Goal: Task Accomplishment & Management: Manage account settings

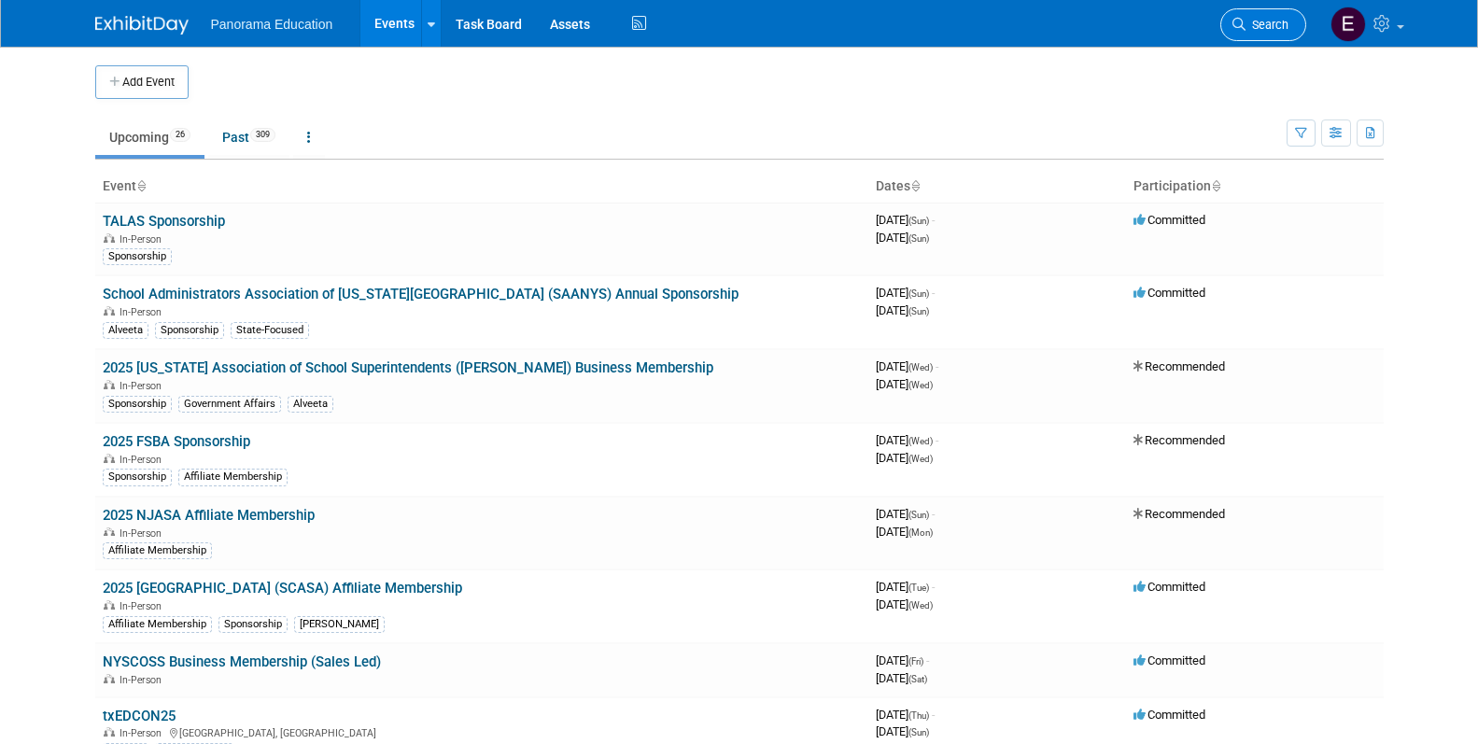
click at [1270, 30] on span "Search" at bounding box center [1266, 25] width 43 height 14
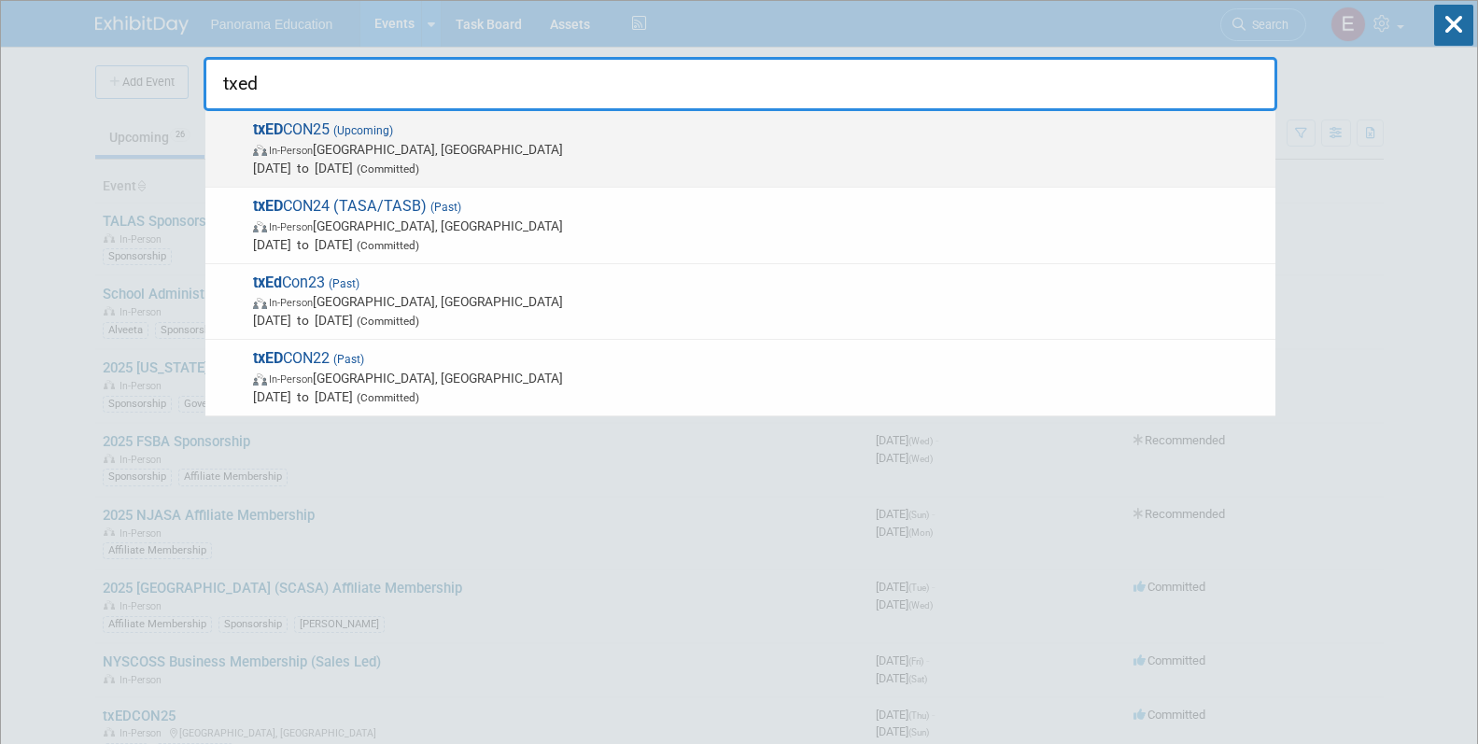
type input "txed"
click at [545, 184] on div "txED CON25 (Upcoming) In-Person [GEOGRAPHIC_DATA], [GEOGRAPHIC_DATA] [DATE] to …" at bounding box center [740, 149] width 1070 height 77
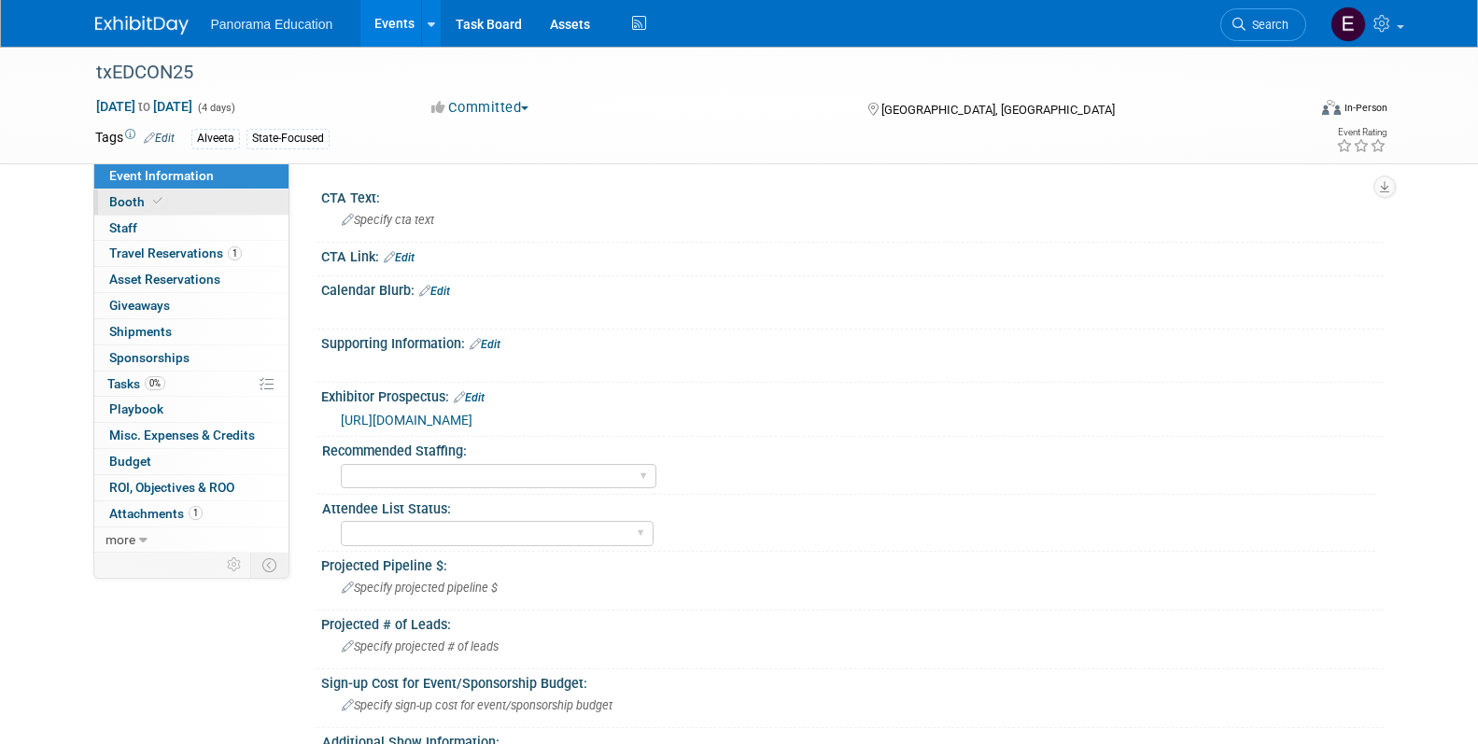
click at [155, 205] on icon at bounding box center [157, 201] width 9 height 10
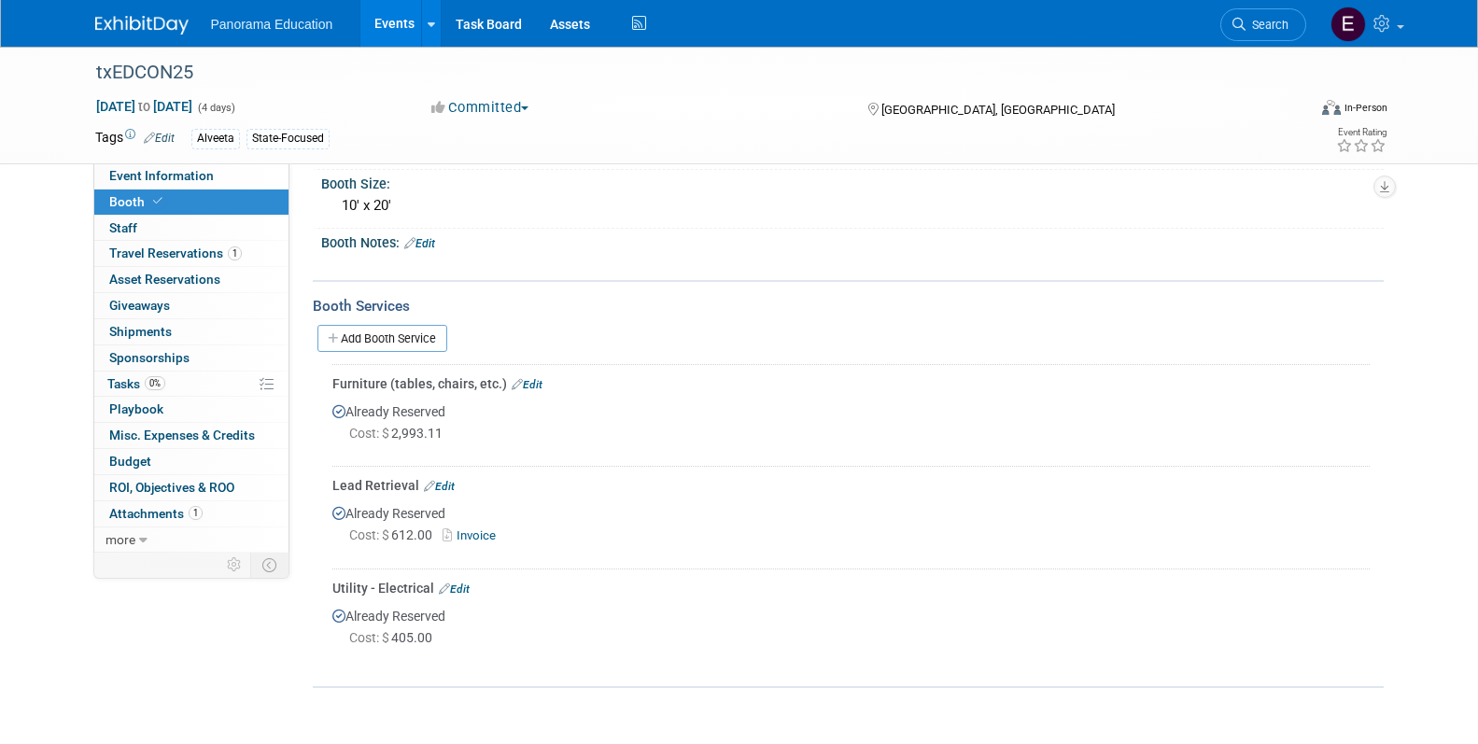
scroll to position [264, 0]
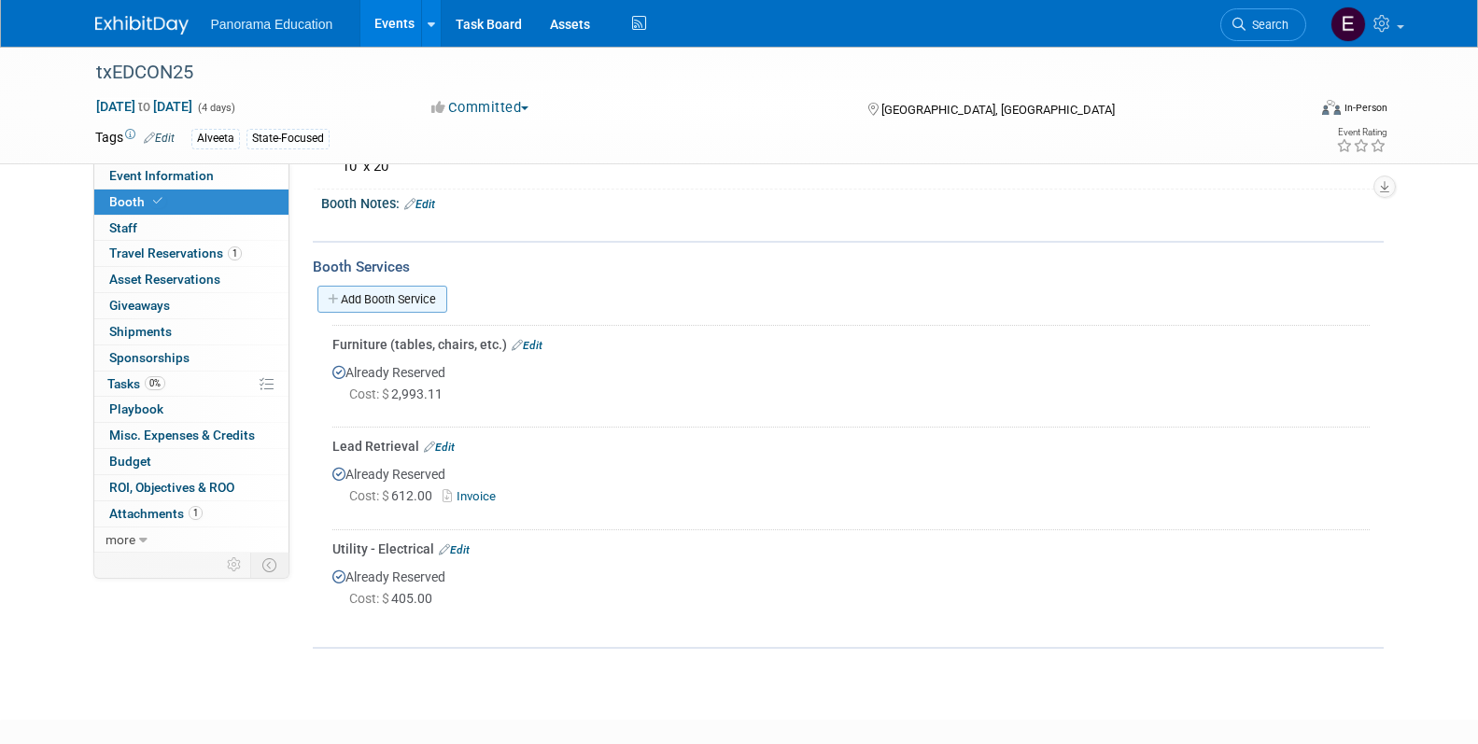
click at [387, 311] on link "Add Booth Service" at bounding box center [382, 299] width 130 height 27
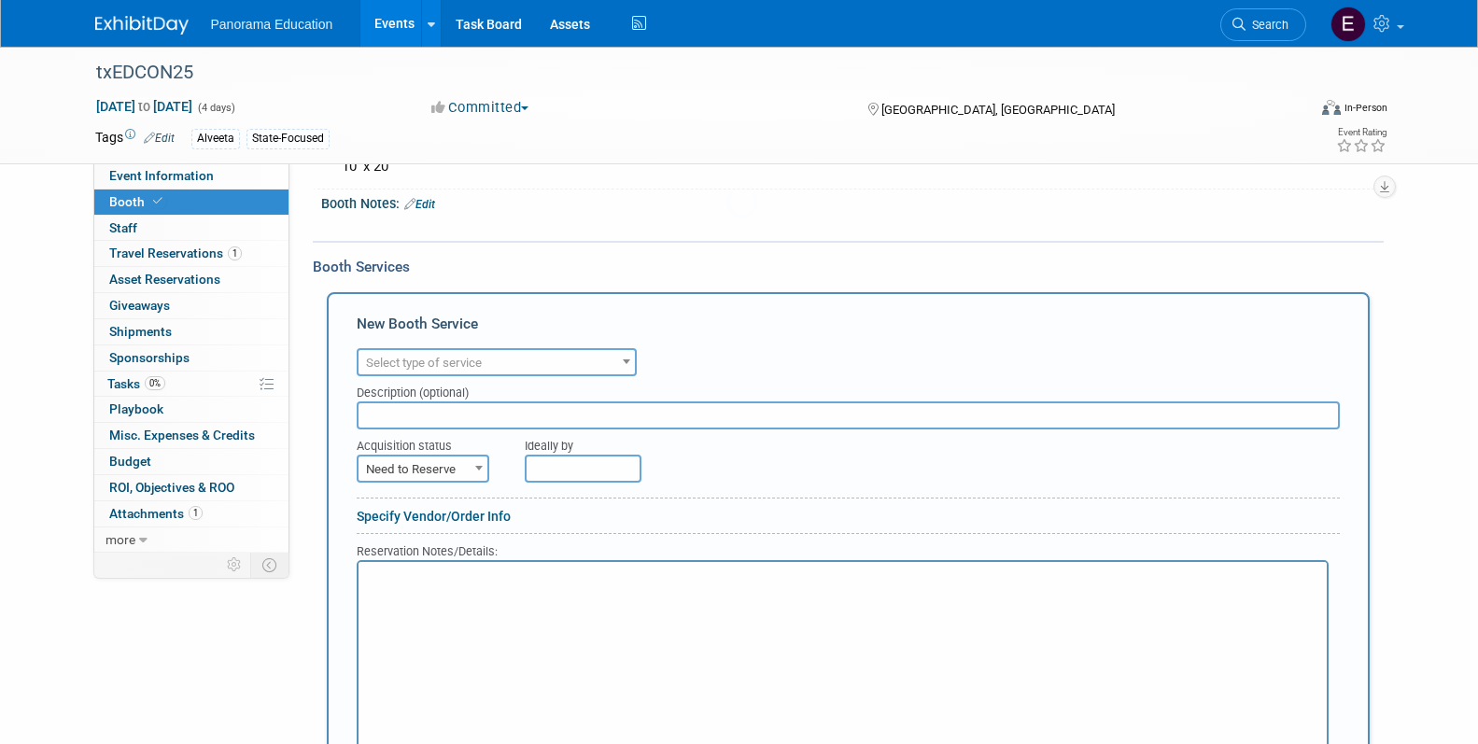
scroll to position [0, 0]
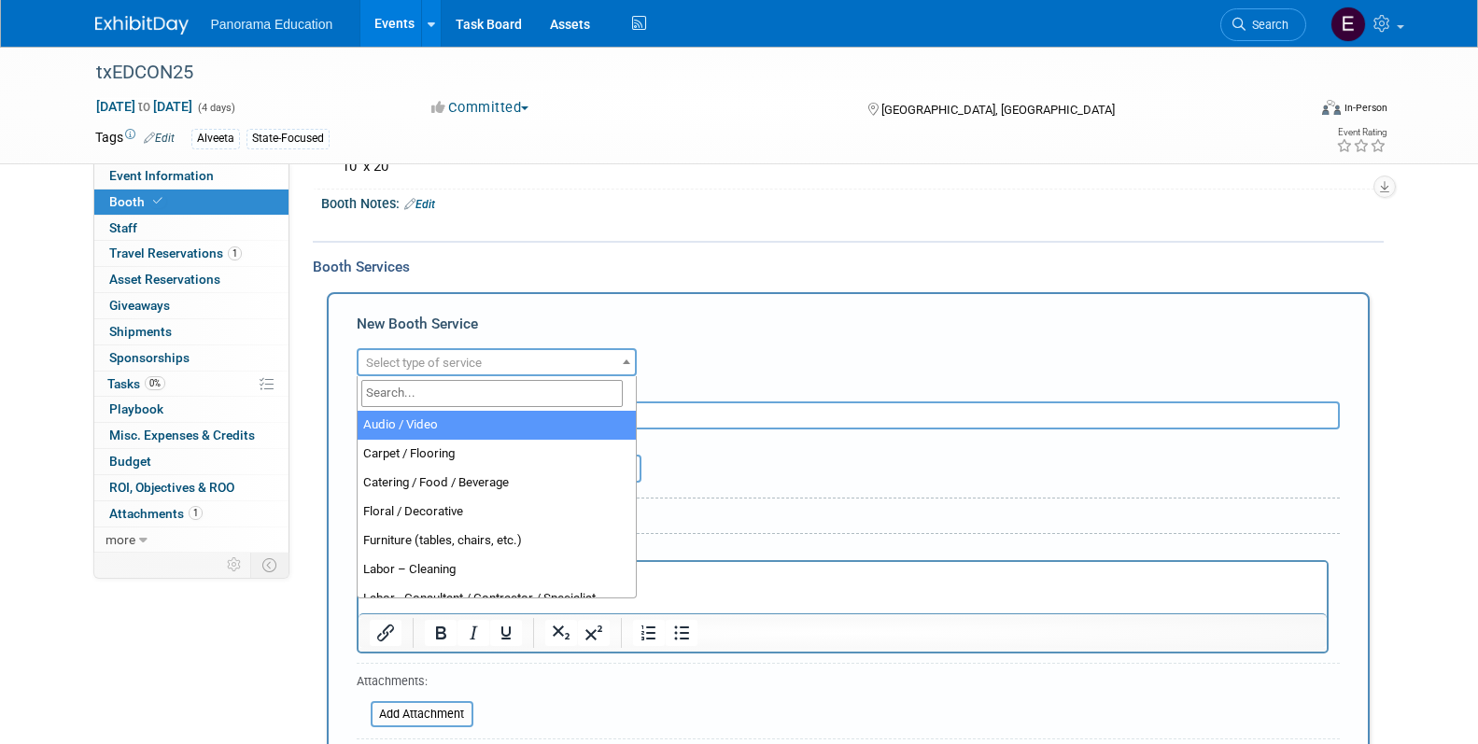
click at [478, 366] on span "Select type of service" at bounding box center [424, 363] width 116 height 14
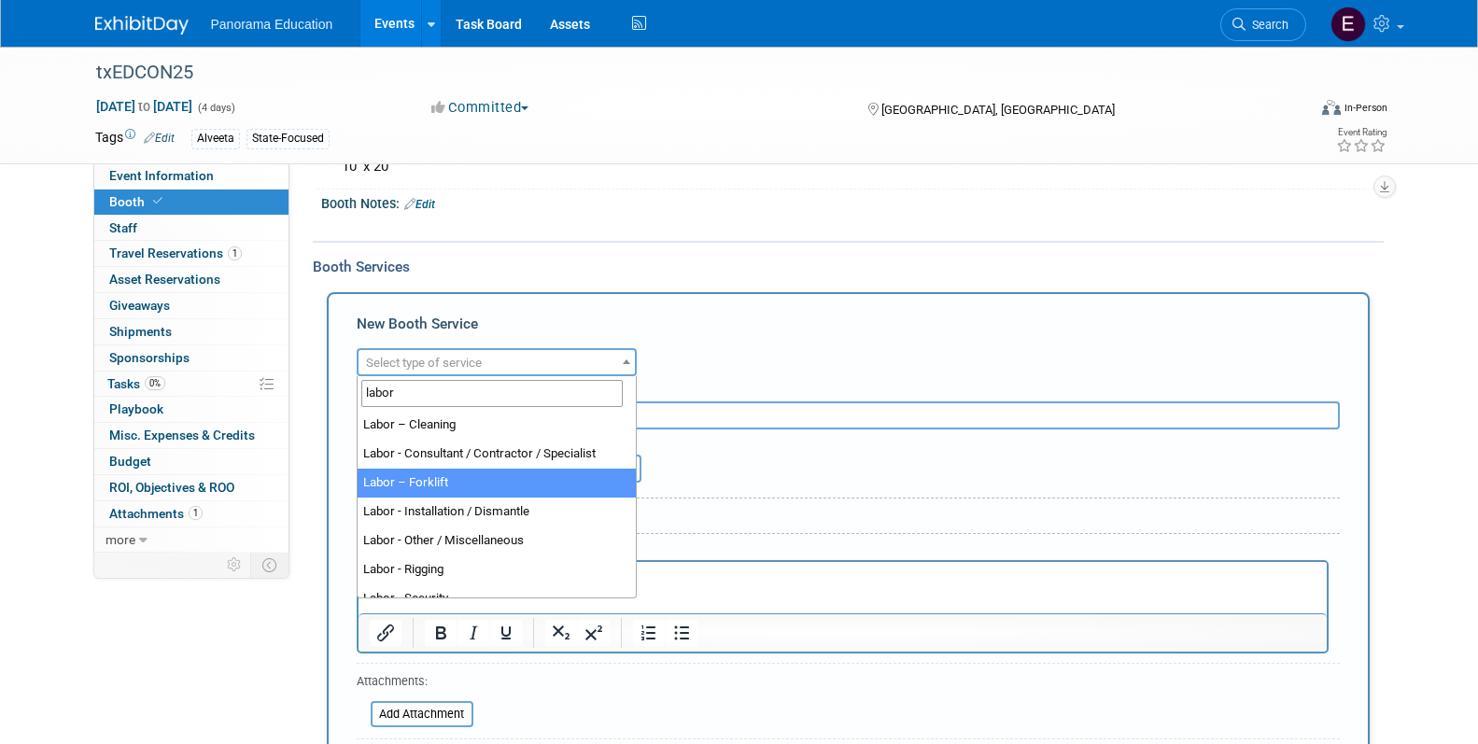
type input "labor"
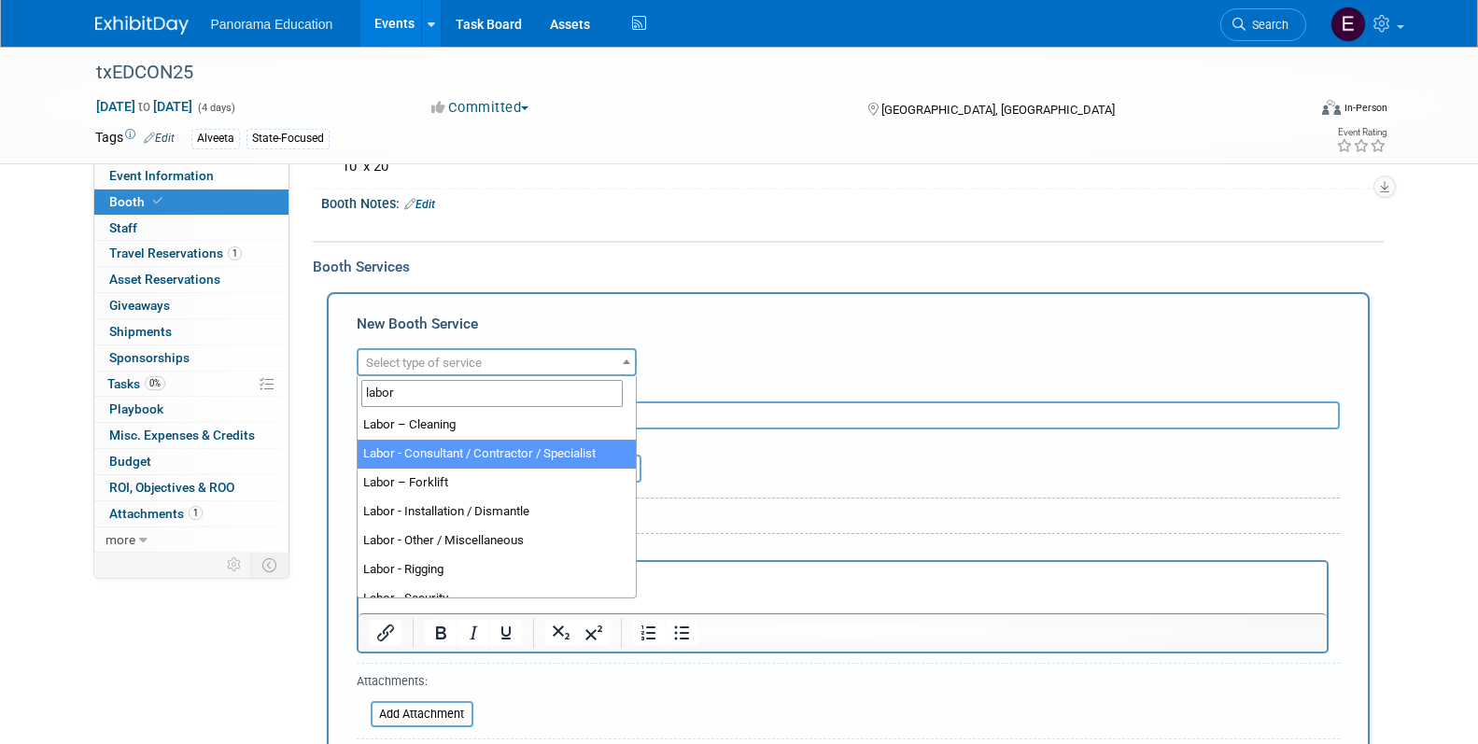
select select "12"
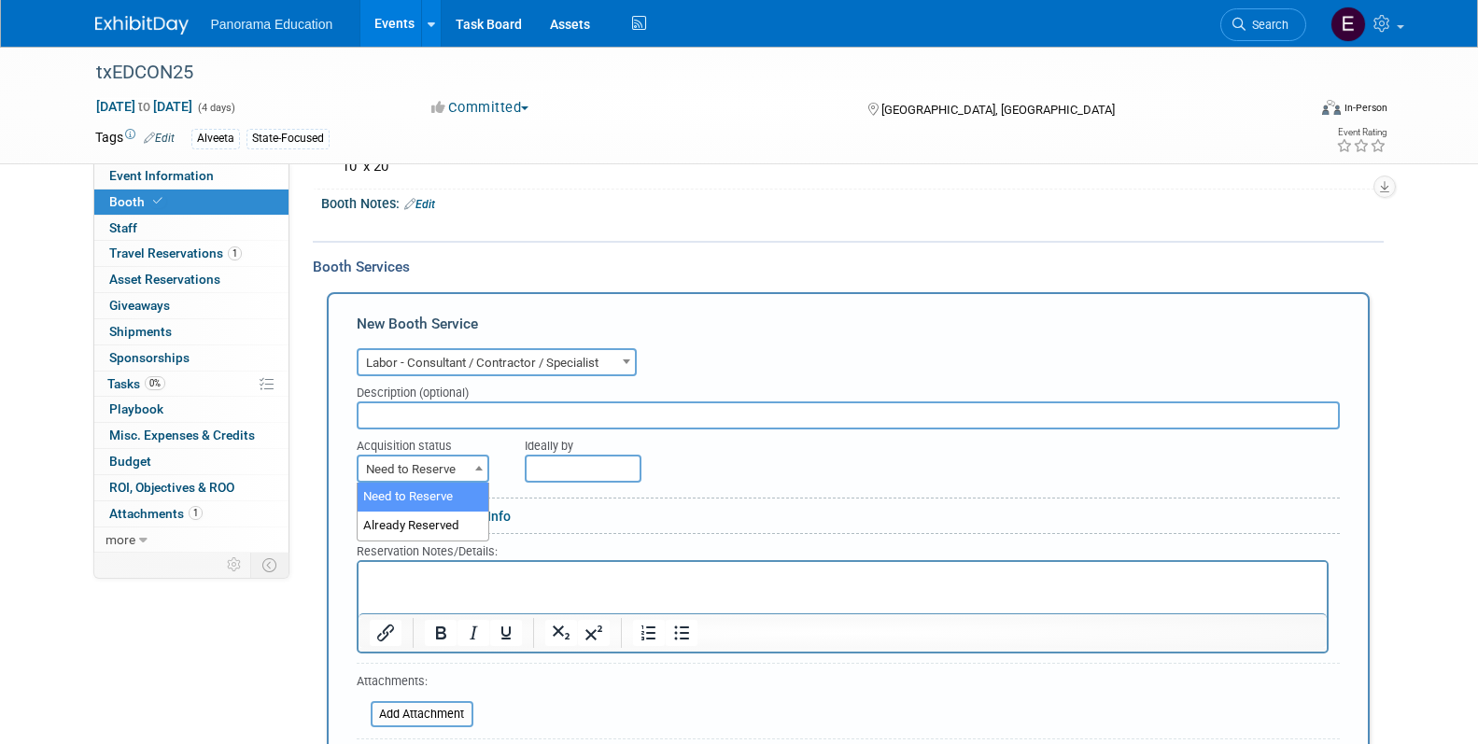
click at [419, 462] on span "Need to Reserve" at bounding box center [422, 469] width 129 height 26
select select "2"
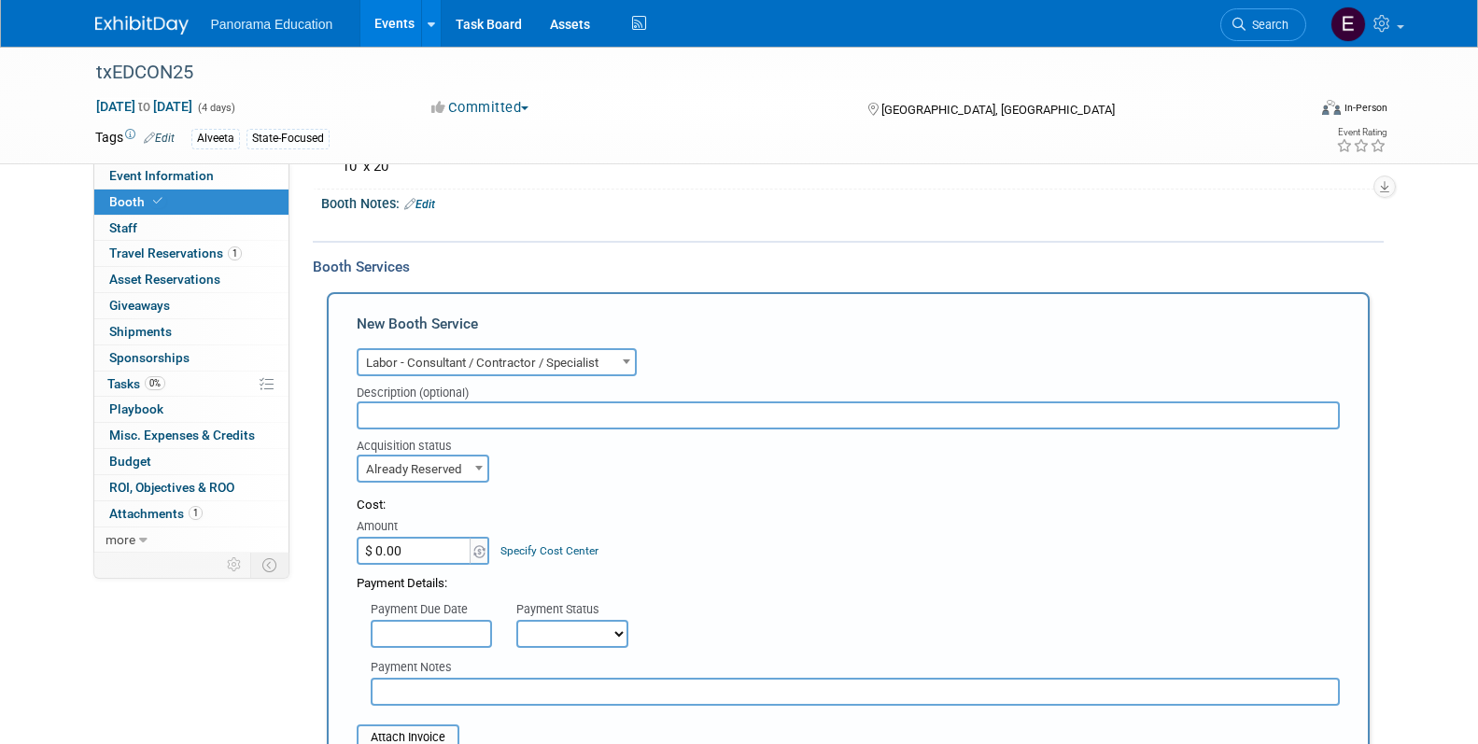
click at [448, 554] on input "$ 0.00" at bounding box center [415, 551] width 117 height 28
paste input "3,25"
type input "$ 3,250.00"
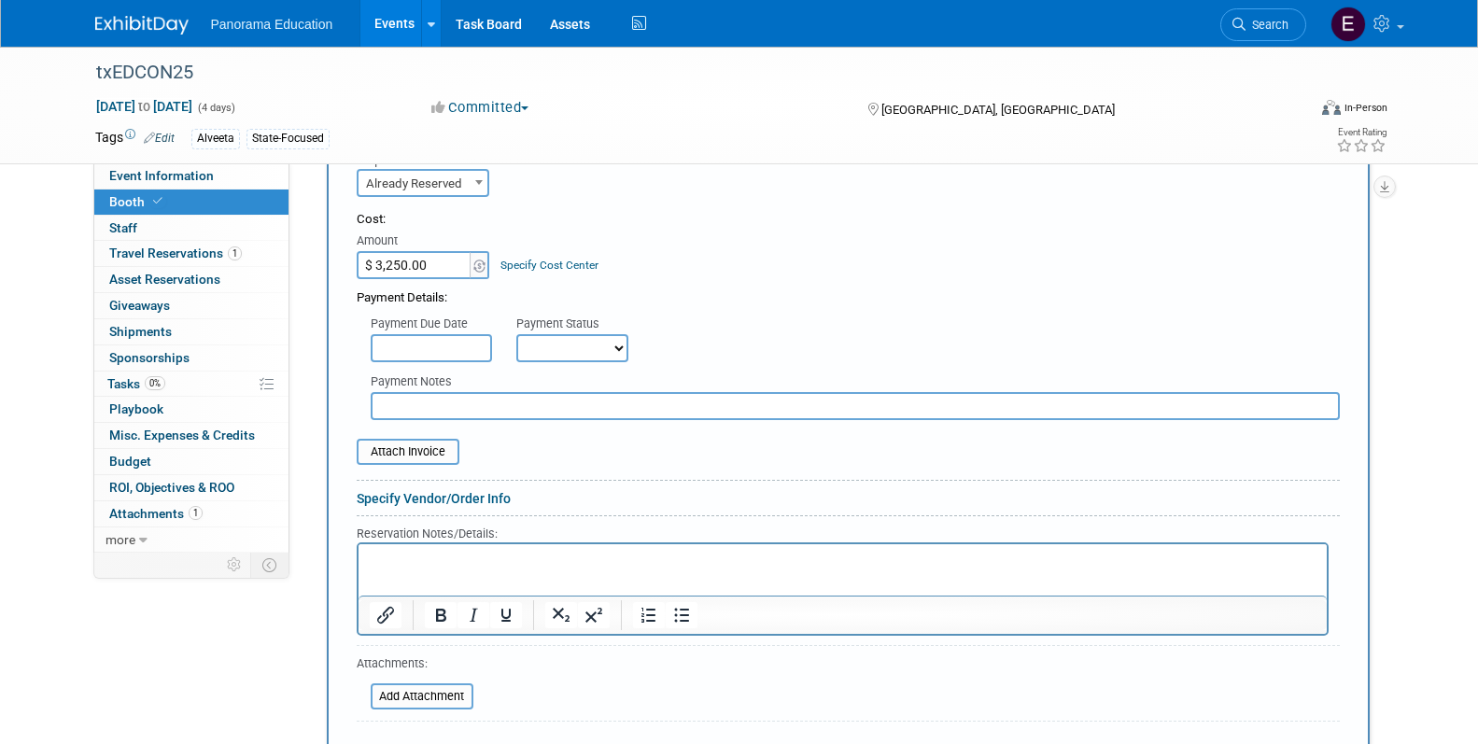
scroll to position [556, 0]
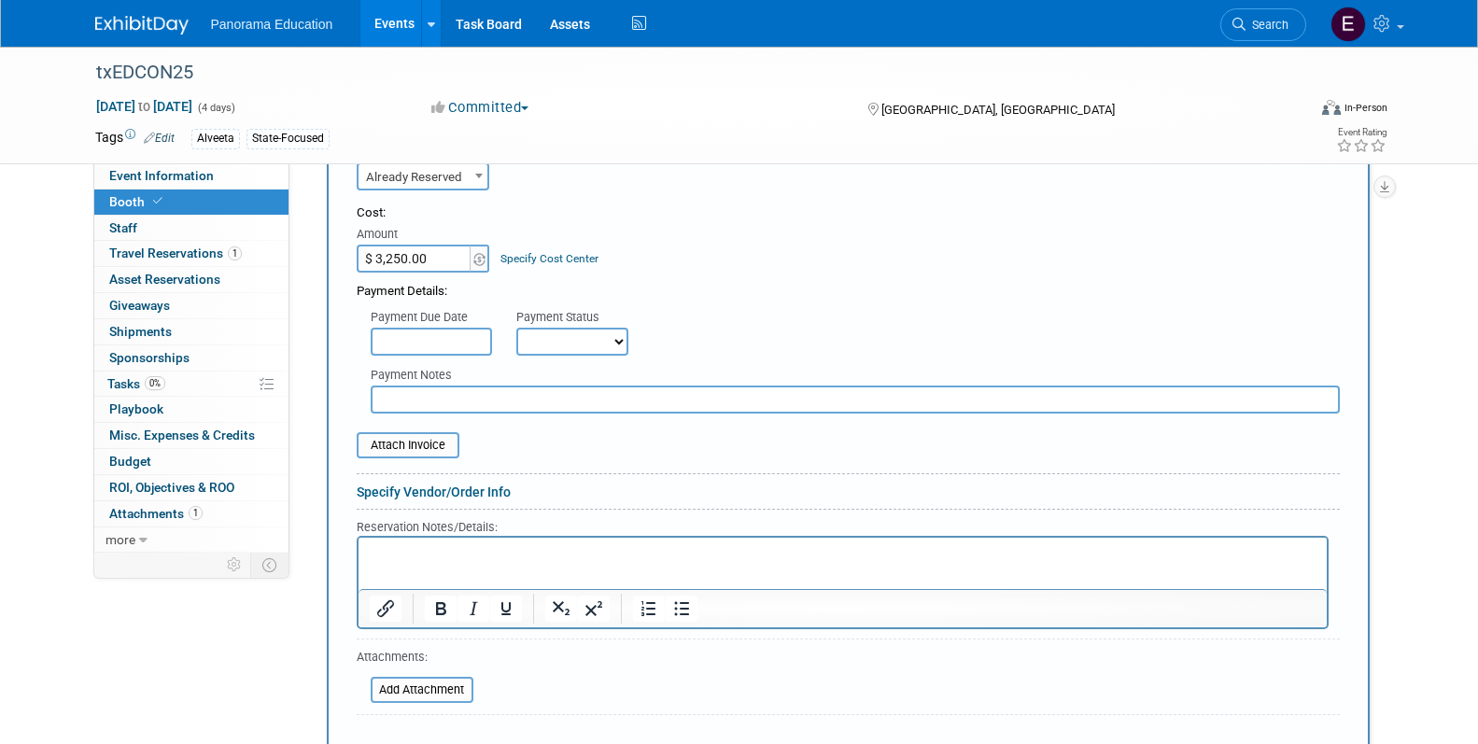
click at [457, 547] on p "Rich Text Area. Press ALT-0 for help." at bounding box center [842, 554] width 946 height 18
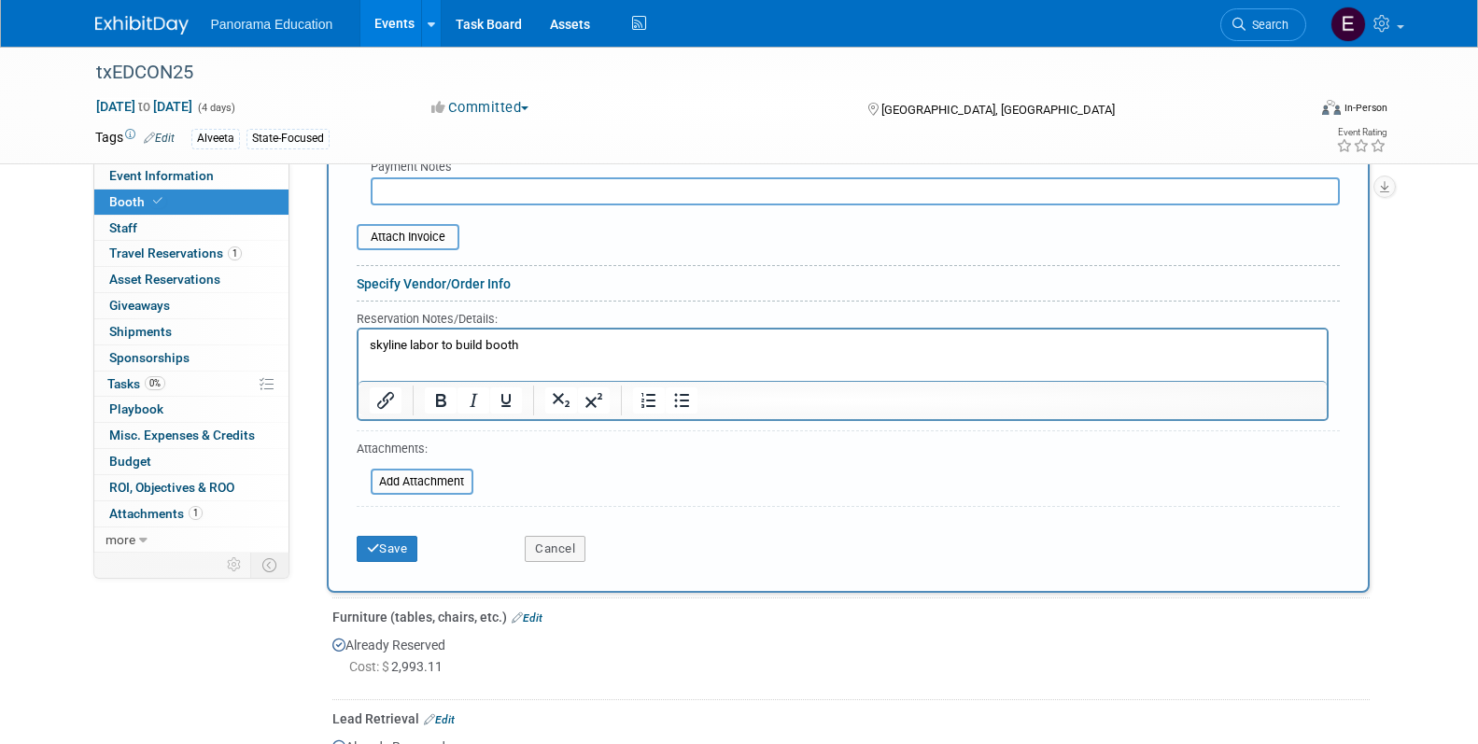
scroll to position [867, 0]
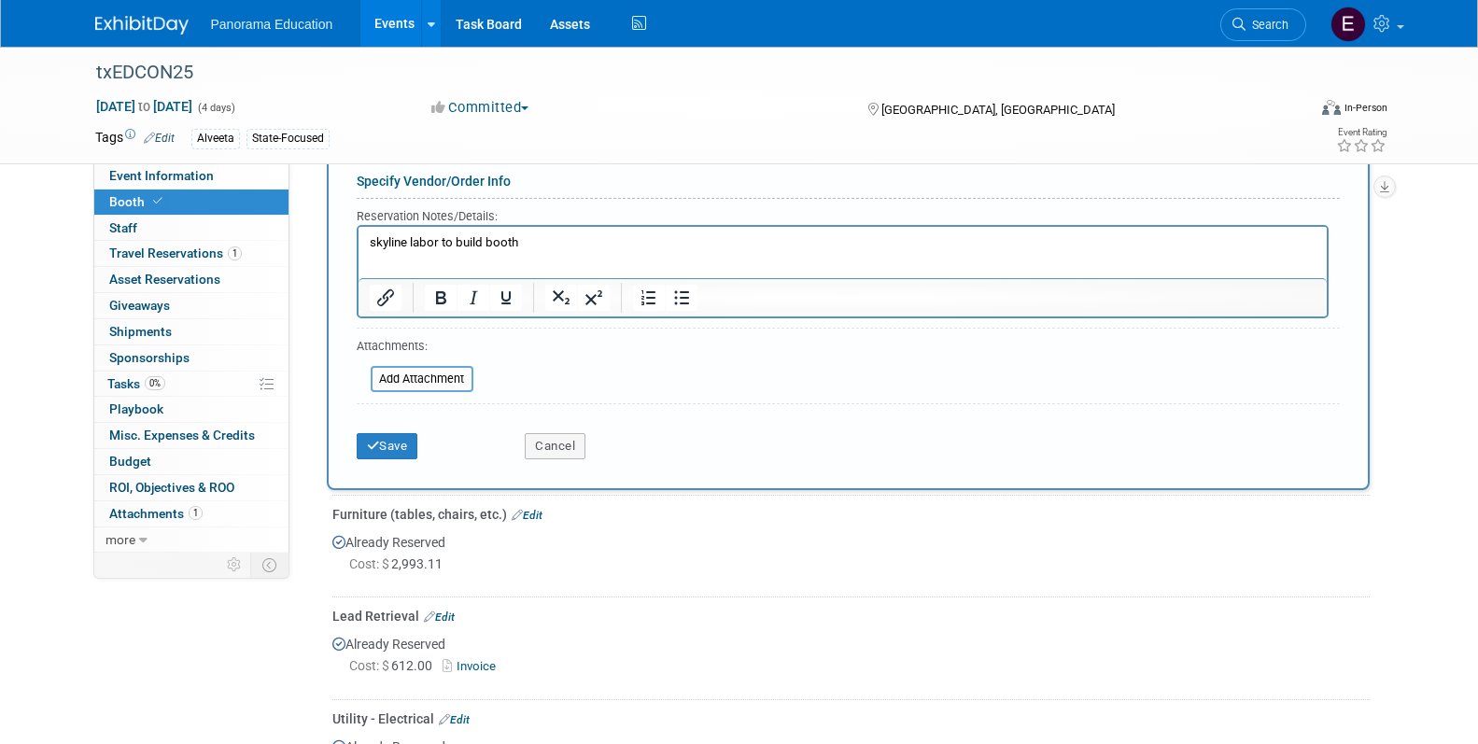
click at [401, 467] on div "Save Cancel" at bounding box center [848, 440] width 983 height 57
click at [388, 449] on button "Save" at bounding box center [388, 446] width 62 height 26
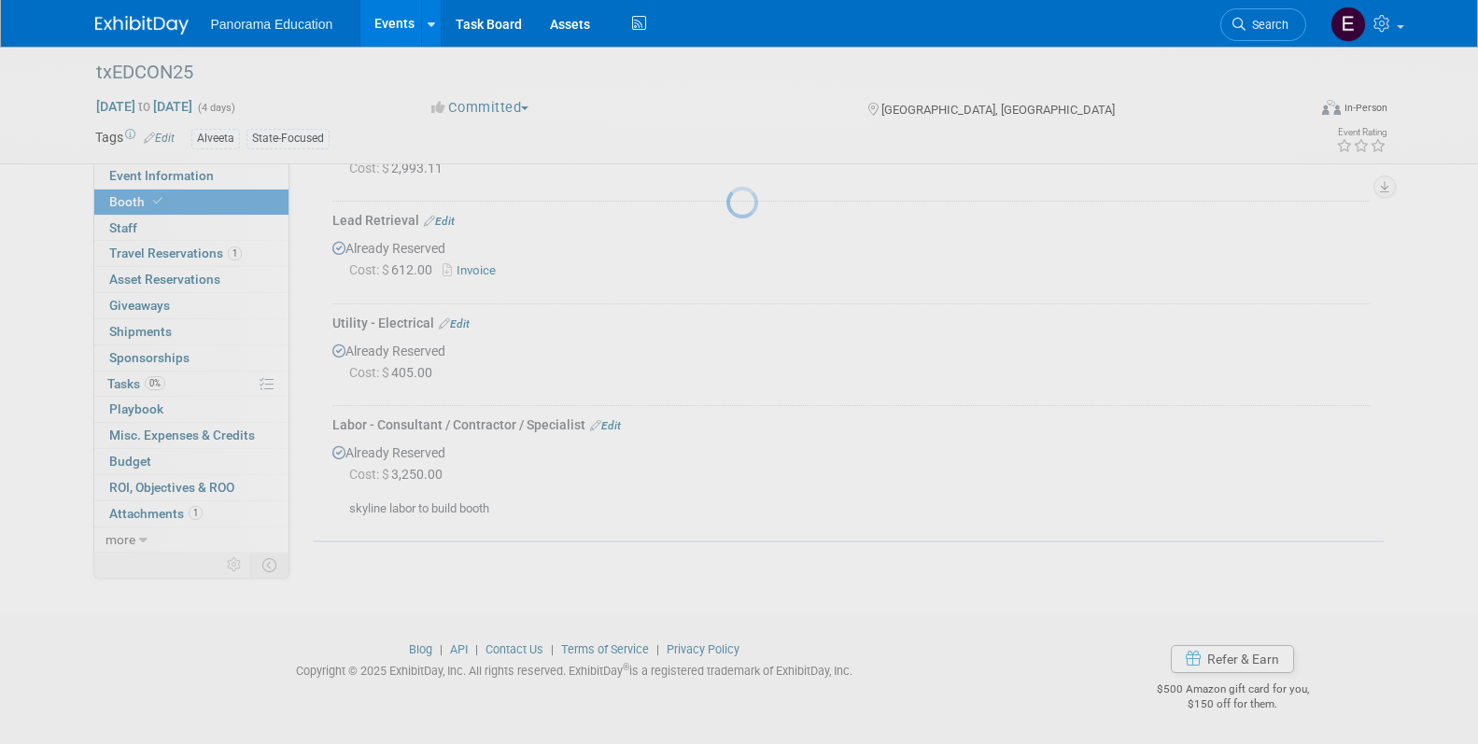
scroll to position [490, 0]
